Goal: Find specific page/section: Find specific page/section

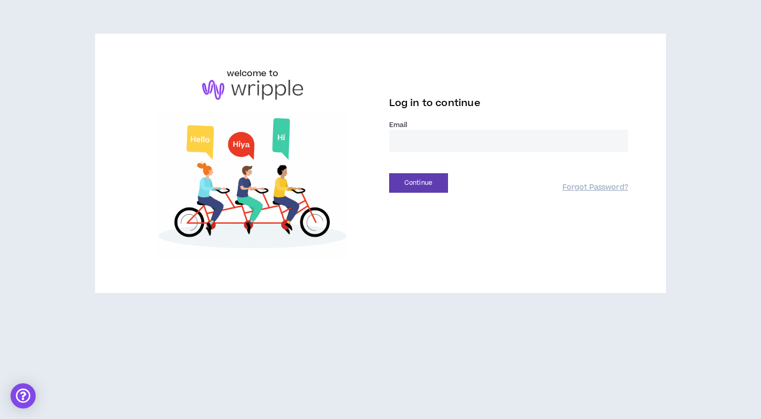
click at [420, 140] on input "email" at bounding box center [508, 141] width 239 height 23
type input "**********"
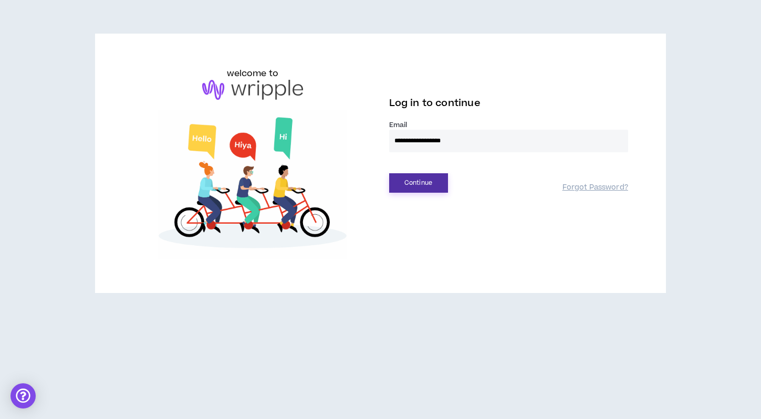
click at [414, 175] on button "Continue" at bounding box center [418, 182] width 59 height 19
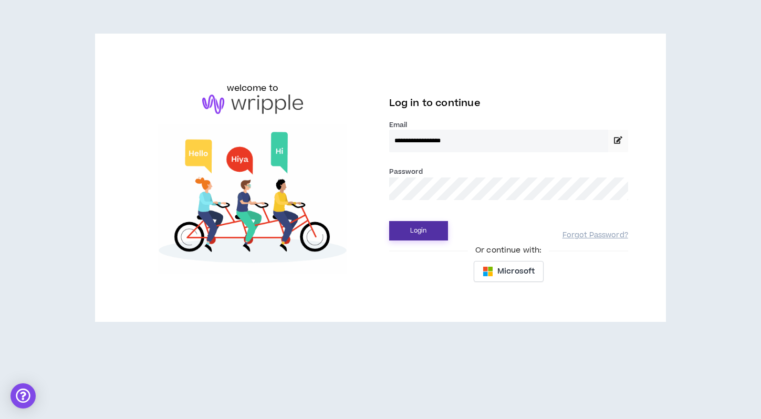
click at [410, 237] on button "Login" at bounding box center [418, 230] width 59 height 19
click at [435, 231] on button "Login" at bounding box center [418, 230] width 59 height 19
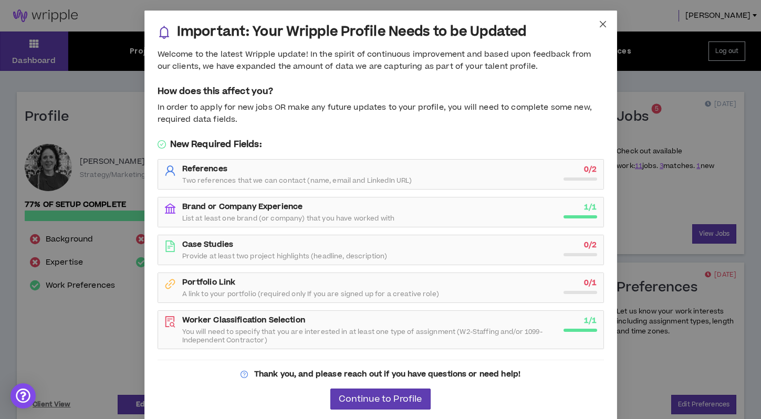
click at [605, 18] on span "Close" at bounding box center [603, 25] width 28 height 28
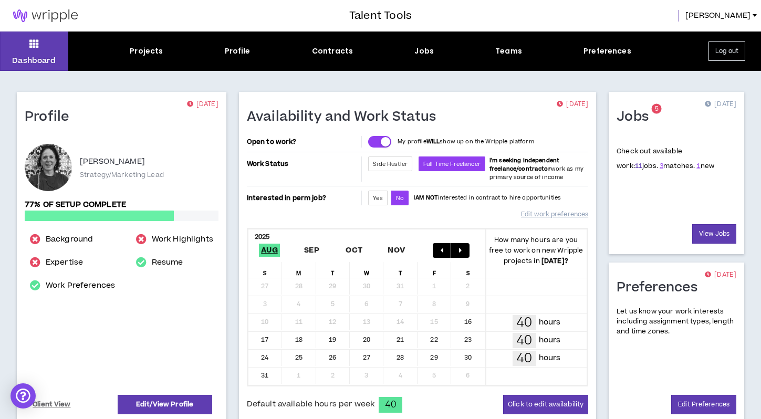
click at [635, 167] on link "11" at bounding box center [638, 165] width 7 height 9
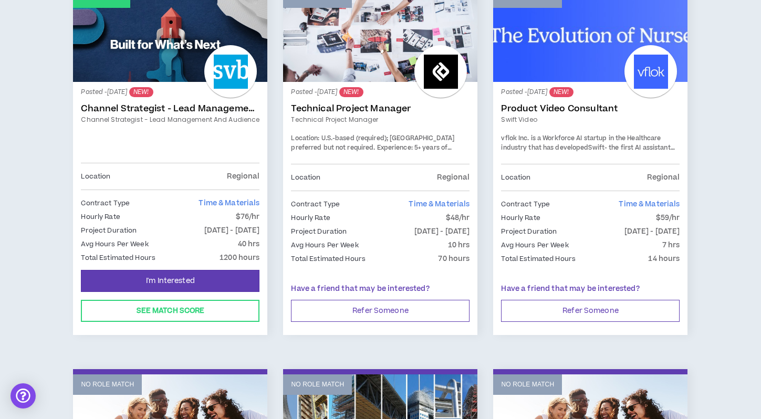
scroll to position [199, 0]
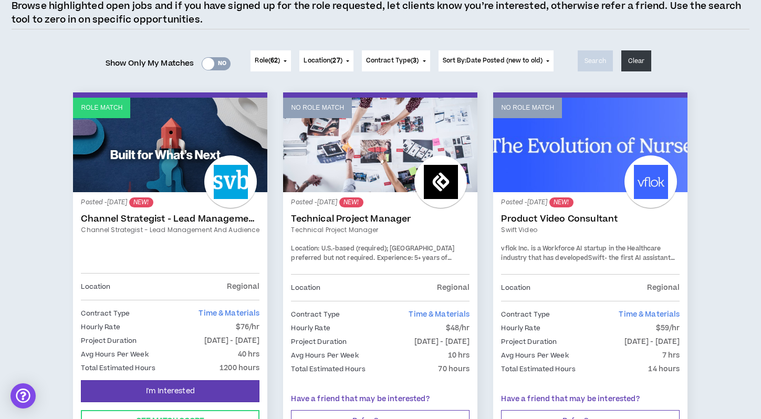
click at [167, 113] on link "Role Match" at bounding box center [170, 145] width 194 height 95
